Goal: Information Seeking & Learning: Learn about a topic

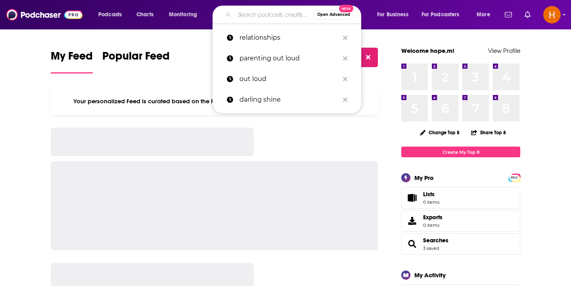
click at [256, 17] on input "Search podcasts, credits, & more..." at bounding box center [274, 14] width 79 height 13
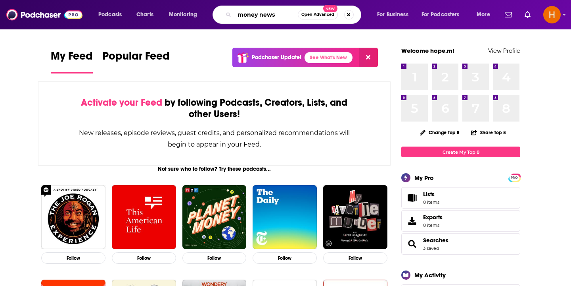
type input "money news"
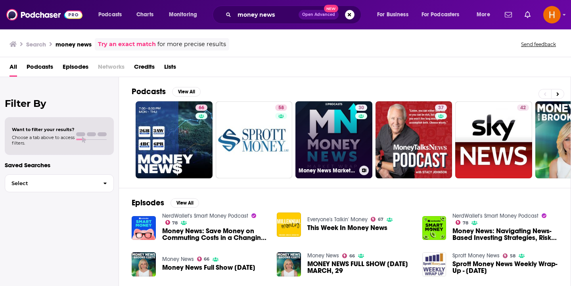
click at [329, 162] on link "30 Money News Market Wrap" at bounding box center [334, 139] width 77 height 77
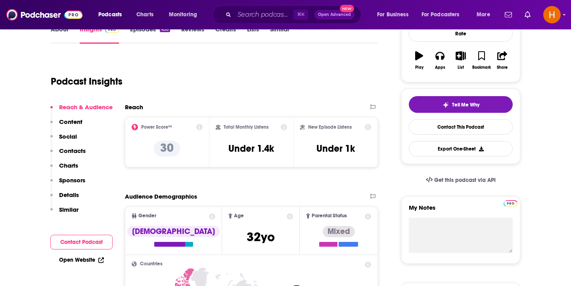
scroll to position [127, 0]
